Goal: Information Seeking & Learning: Learn about a topic

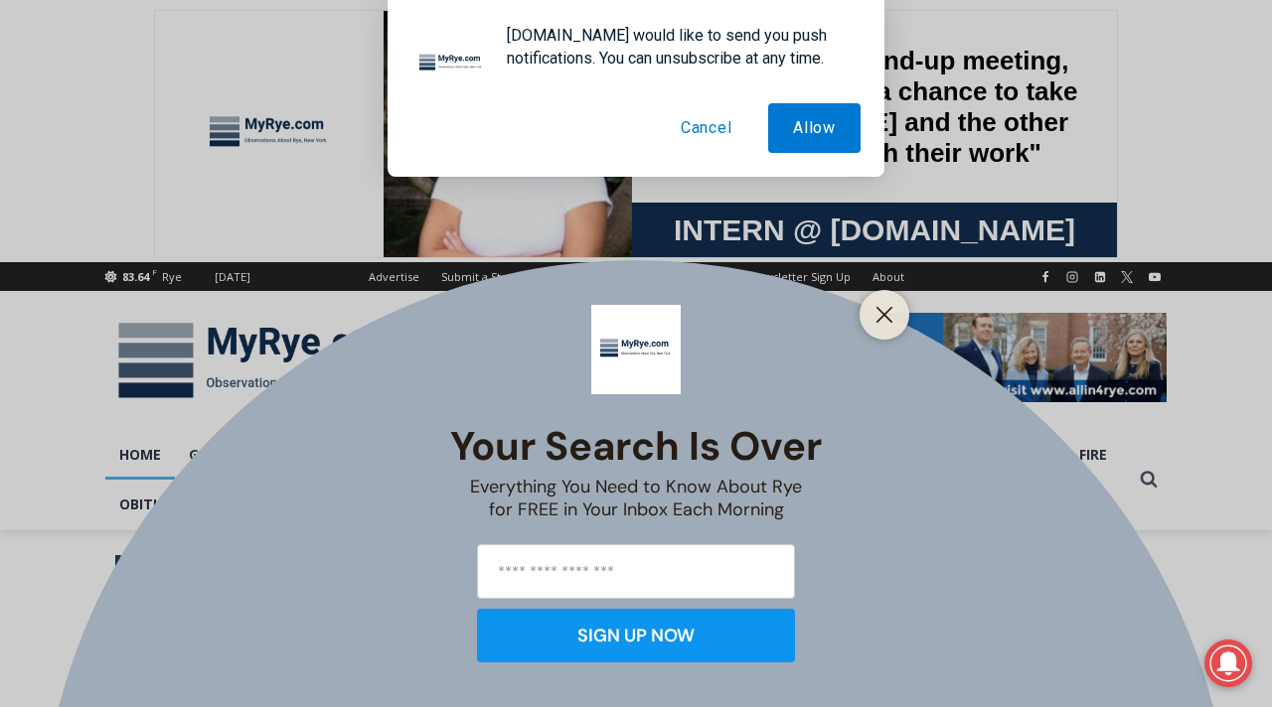
click at [715, 130] on button "Cancel" at bounding box center [706, 128] width 101 height 50
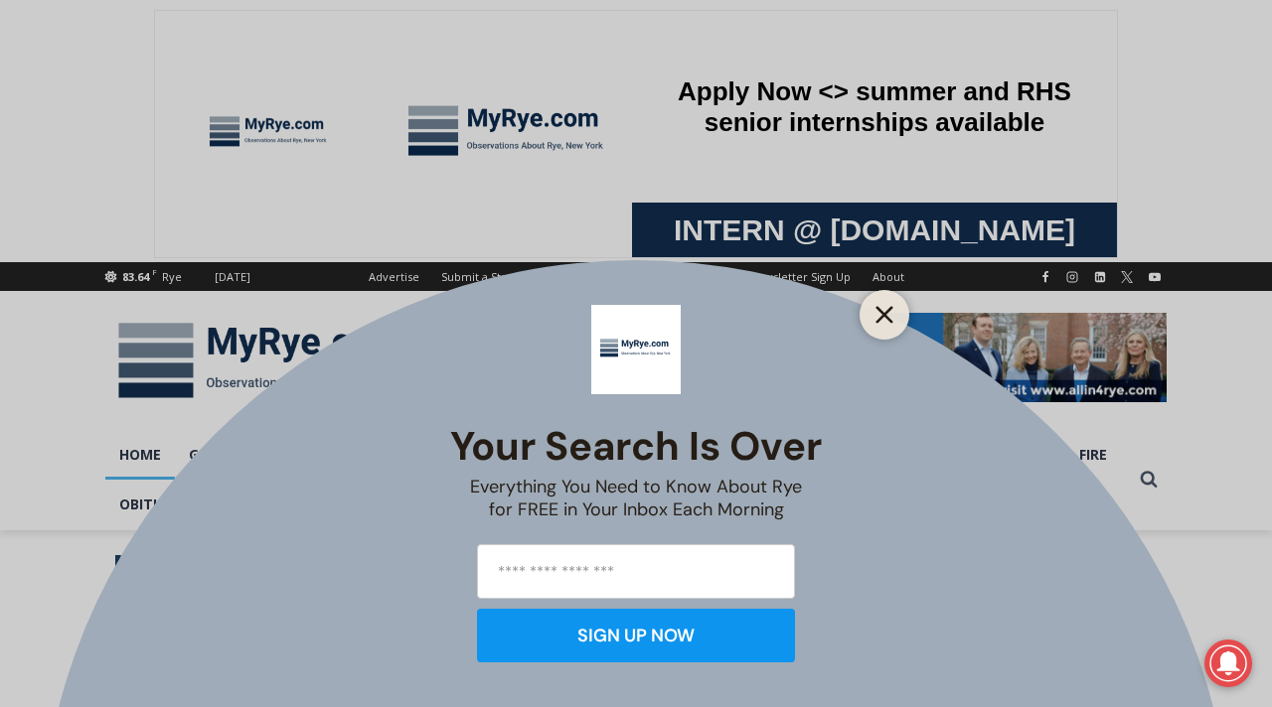
click at [880, 318] on line "Close" at bounding box center [884, 315] width 14 height 14
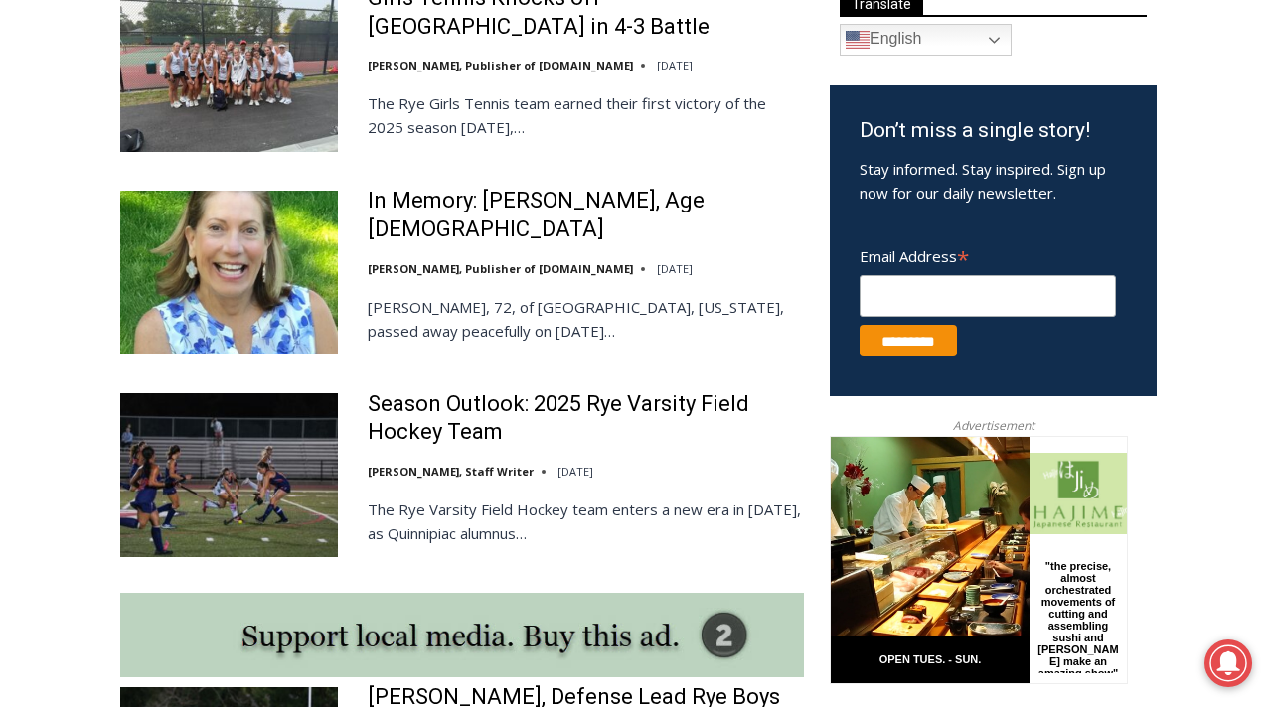
scroll to position [1210, 0]
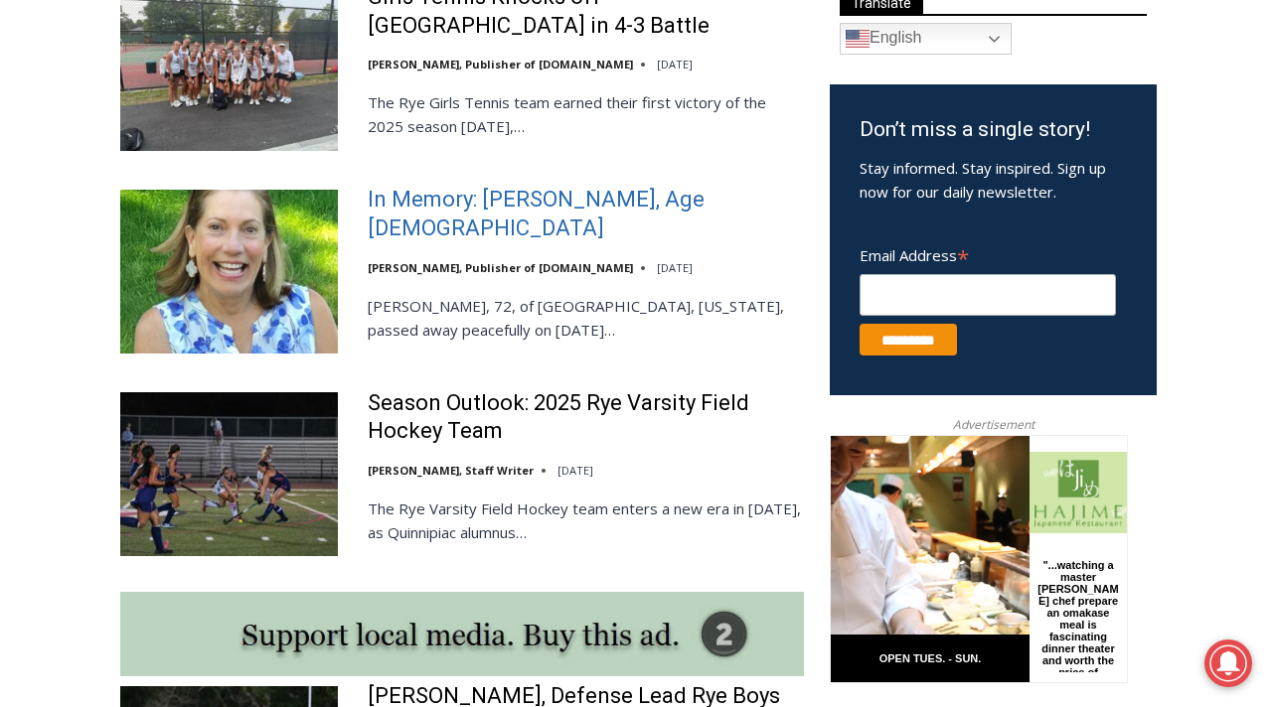
click at [563, 221] on link "In Memory: [PERSON_NAME], Age [DEMOGRAPHIC_DATA]" at bounding box center [586, 214] width 436 height 57
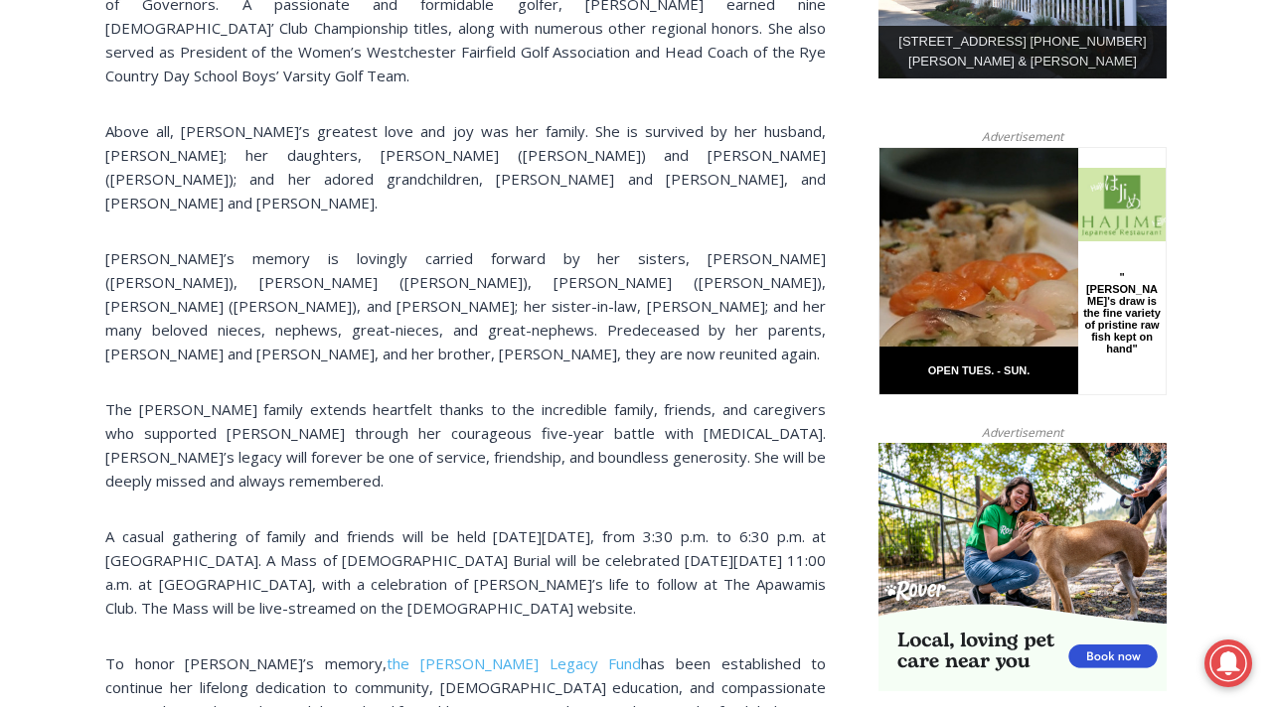
scroll to position [1205, 0]
